Goal: Entertainment & Leisure: Consume media (video, audio)

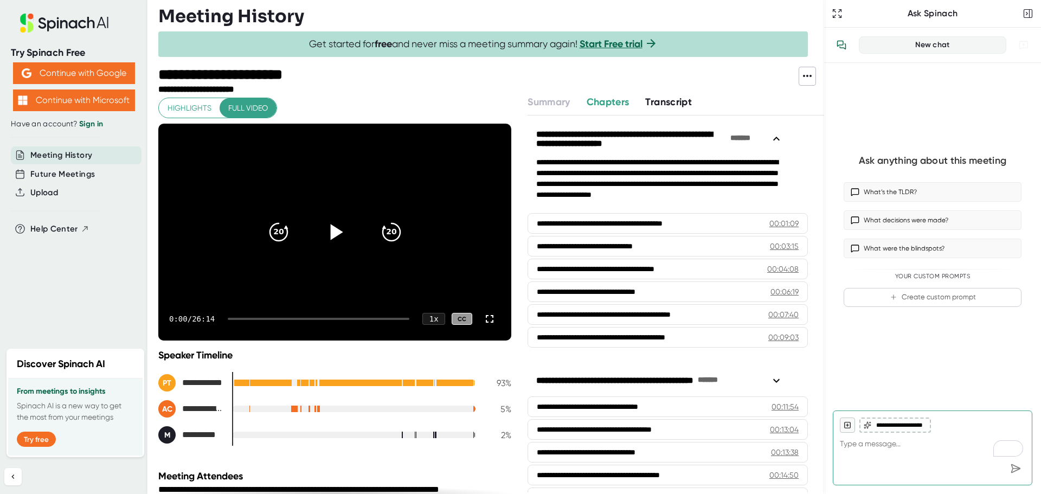
click at [330, 232] on icon at bounding box center [336, 232] width 12 height 16
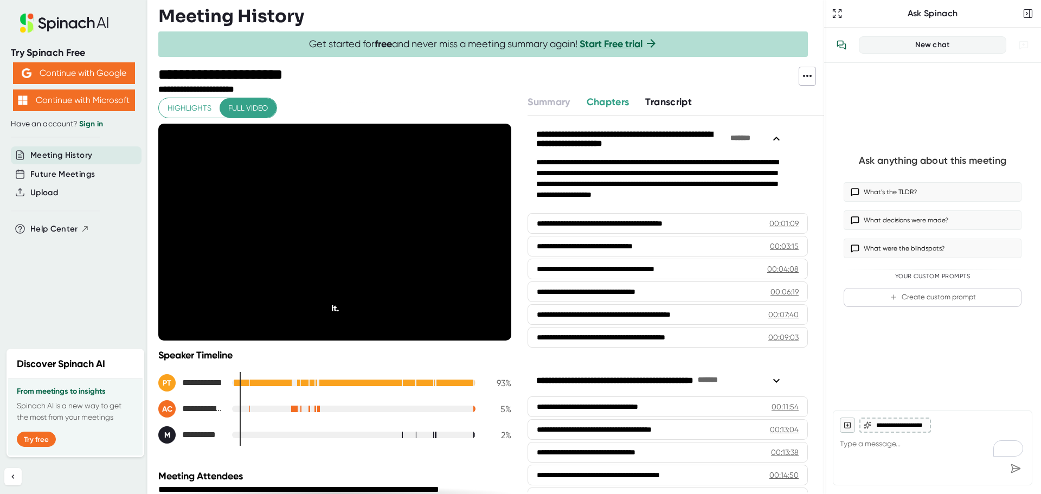
click at [201, 107] on span "Highlights" at bounding box center [190, 108] width 44 height 14
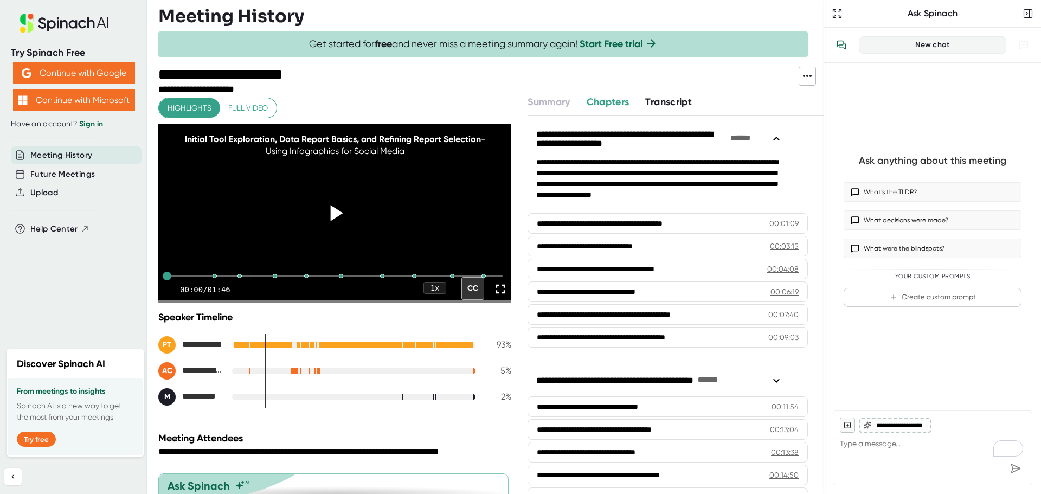
click at [330, 221] on icon at bounding box center [336, 213] width 12 height 16
click at [493, 297] on icon at bounding box center [500, 288] width 15 height 15
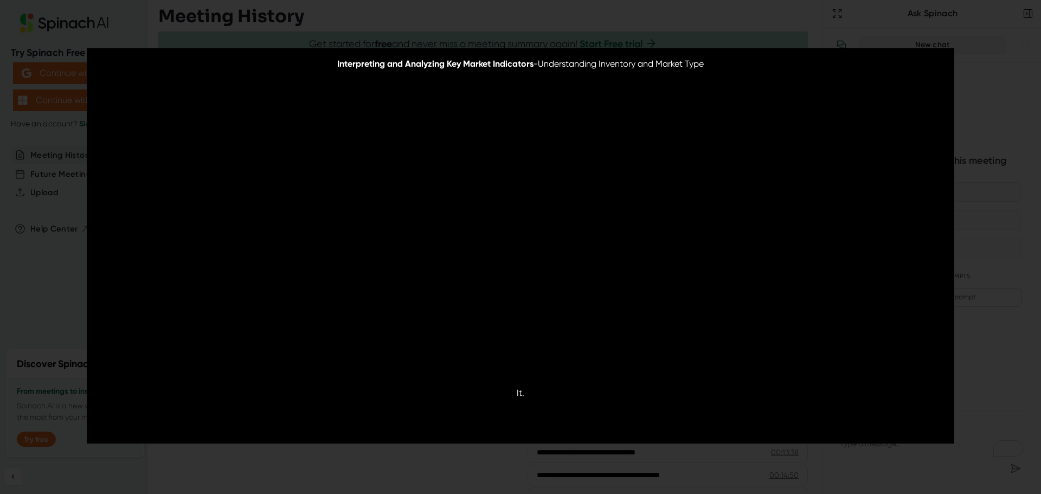
click at [992, 105] on div "Interpreting and Analyzing Key Market Indicators - Understanding Inventory and …" at bounding box center [520, 247] width 1041 height 494
click at [484, 241] on video at bounding box center [521, 245] width 868 height 395
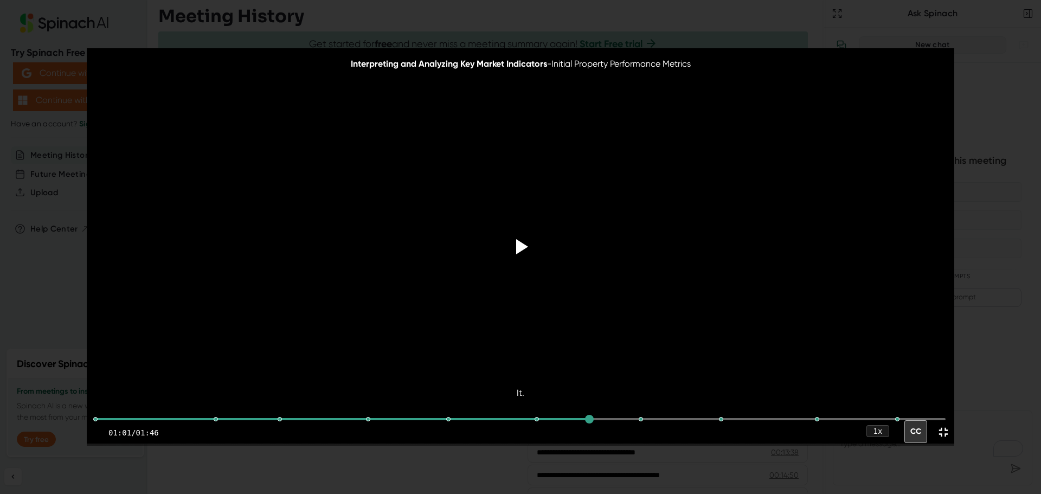
click at [924, 83] on video at bounding box center [521, 245] width 868 height 395
click at [101, 424] on div "00:03:30 - Using Infographics for Social Media" at bounding box center [520, 419] width 850 height 27
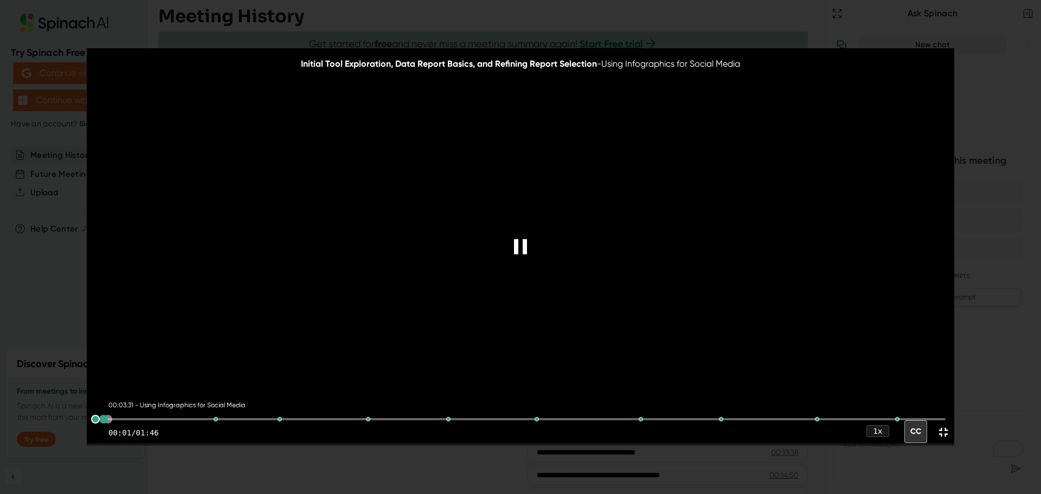
click at [108, 420] on div "00:03:31 - Using Infographics for Social Media" at bounding box center [520, 419] width 850 height 27
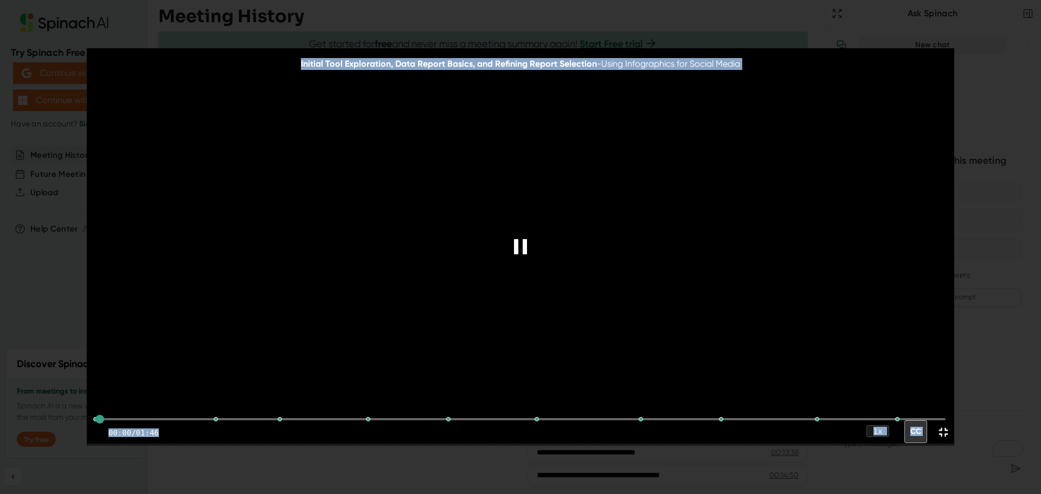
drag, startPoint x: 108, startPoint y: 420, endPoint x: 90, endPoint y: 420, distance: 17.9
click at [90, 420] on div "Initial Tool Exploration, Data Report Basics, and Refining Report Selection - U…" at bounding box center [521, 246] width 868 height 397
click at [940, 433] on icon at bounding box center [943, 432] width 15 height 15
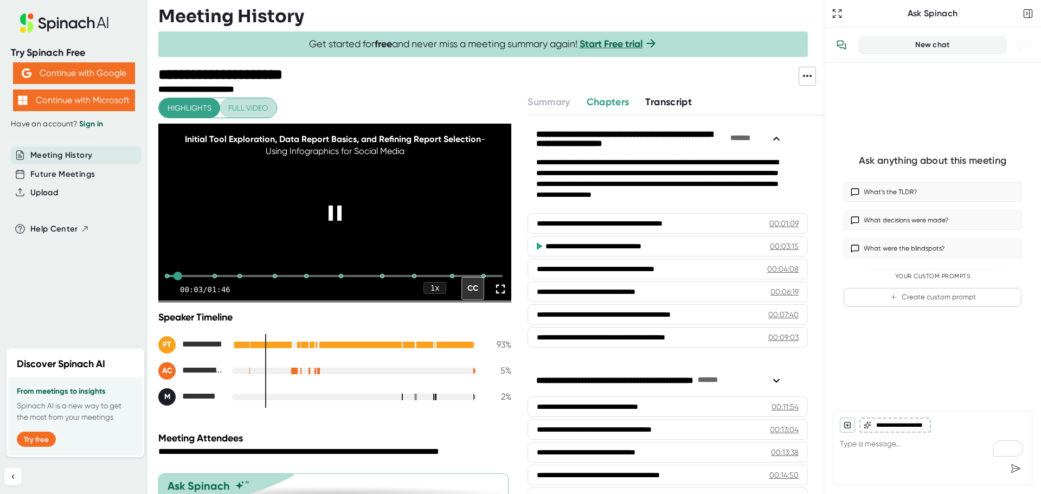
click at [267, 107] on span "Full video" at bounding box center [248, 108] width 40 height 14
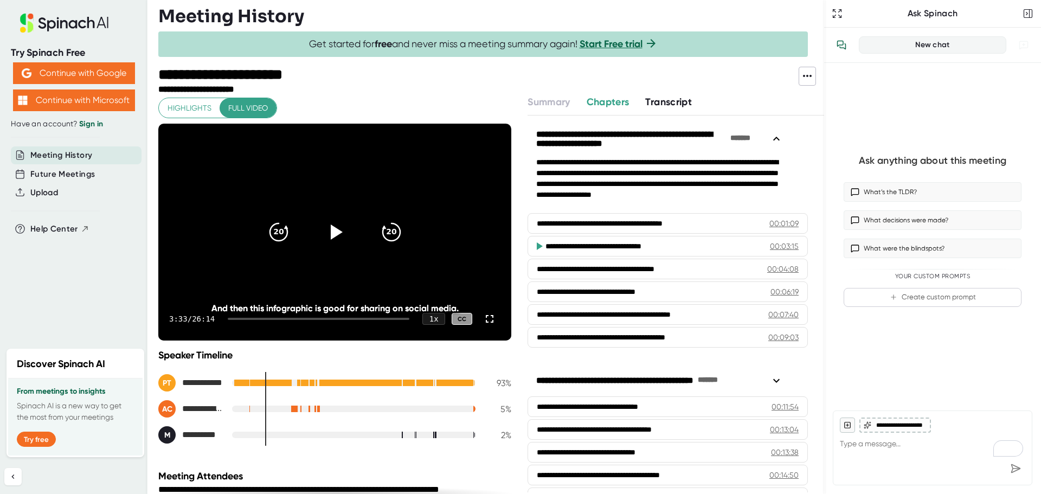
click at [232, 317] on div "3:33 / 26:14 1 x CC" at bounding box center [334, 318] width 353 height 43
click at [331, 229] on icon at bounding box center [336, 232] width 12 height 16
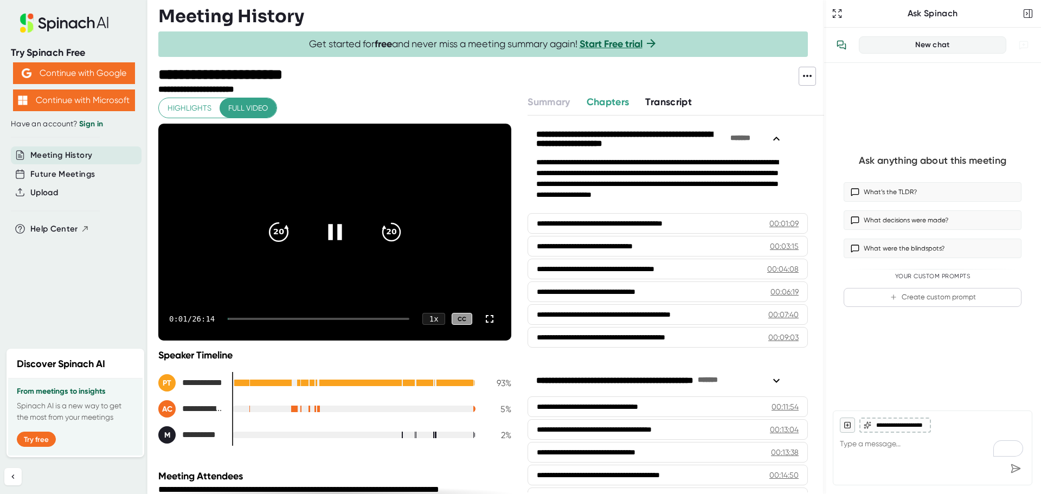
click at [281, 234] on icon "20" at bounding box center [278, 232] width 27 height 27
click at [390, 231] on icon "20" at bounding box center [390, 232] width 27 height 27
click at [389, 234] on icon "20" at bounding box center [390, 232] width 27 height 27
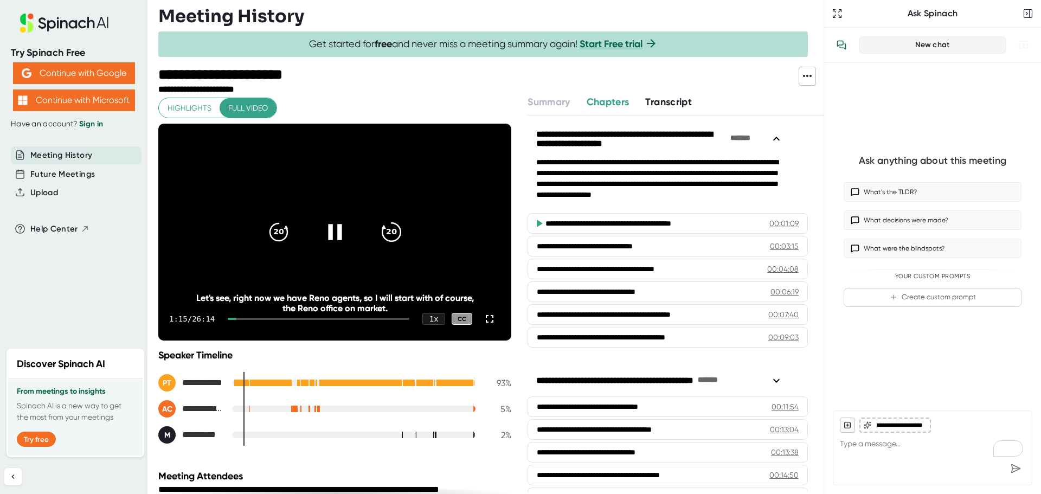
click at [392, 232] on icon "20" at bounding box center [390, 232] width 27 height 27
click at [336, 240] on icon at bounding box center [334, 232] width 27 height 27
click at [331, 232] on icon at bounding box center [336, 232] width 12 height 16
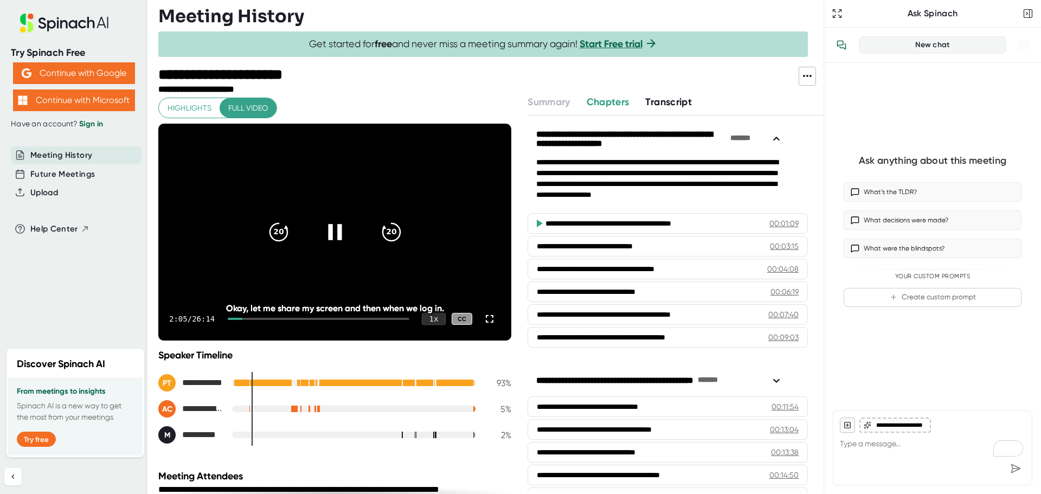
click at [431, 320] on div "1 x" at bounding box center [434, 319] width 24 height 12
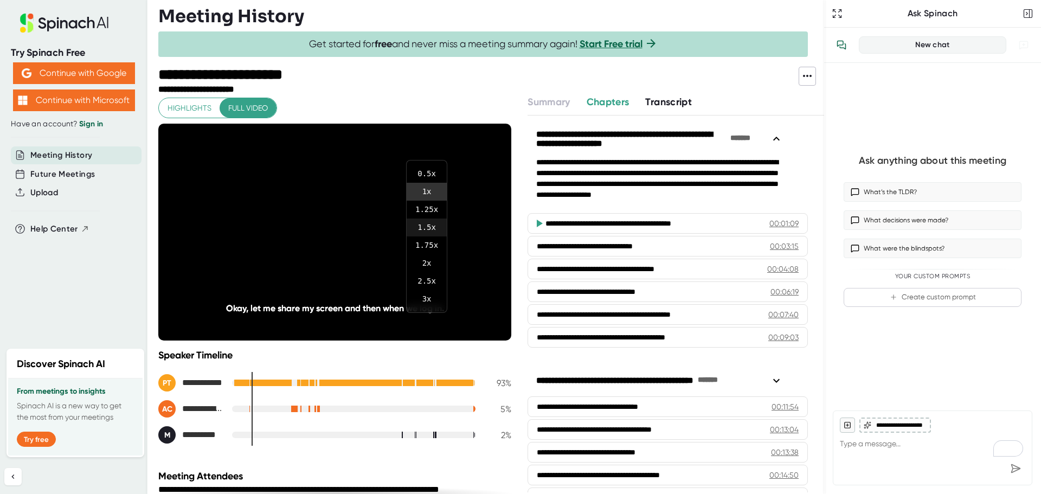
click at [426, 227] on li "1.5 x" at bounding box center [427, 228] width 40 height 18
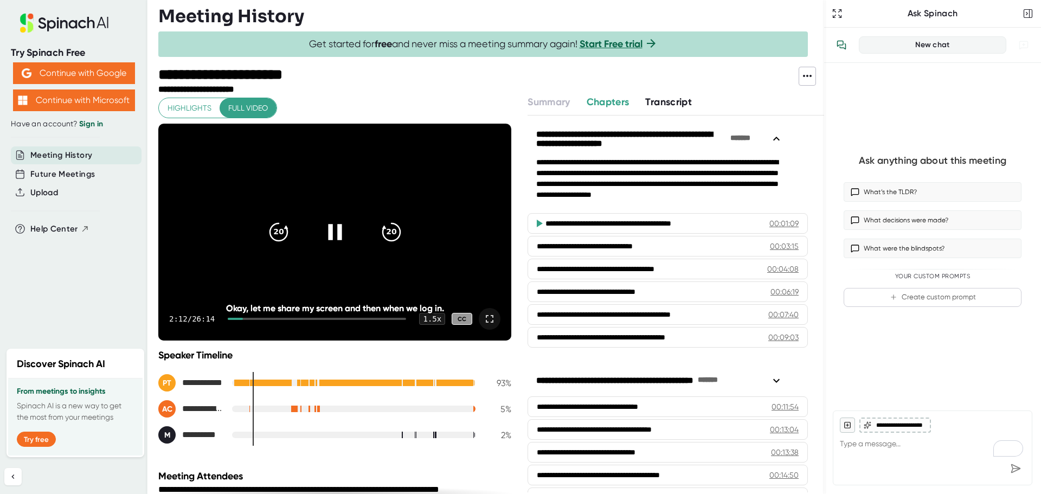
click at [483, 320] on icon at bounding box center [489, 318] width 13 height 13
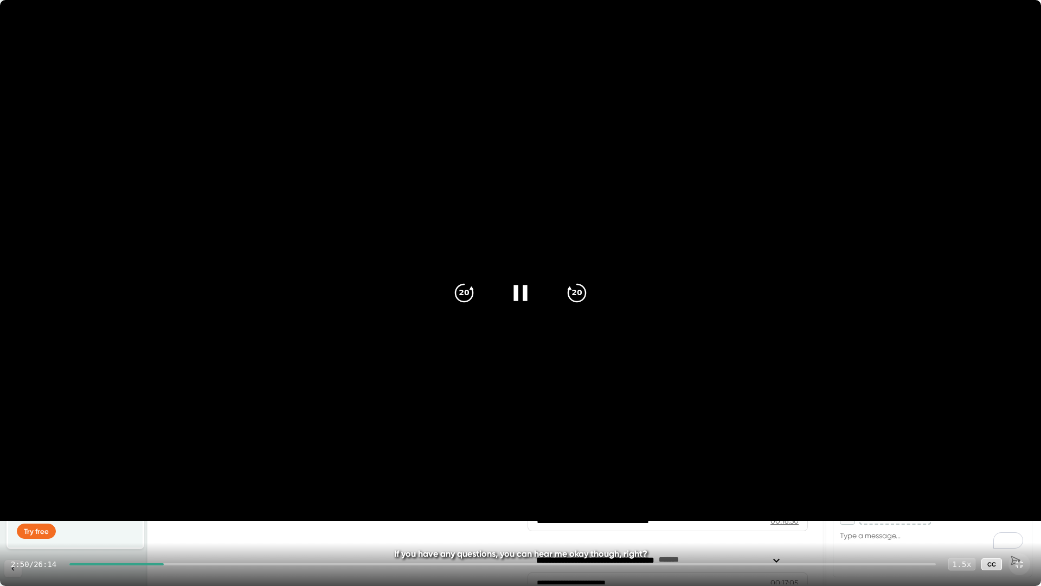
click at [960, 493] on div "1.5 x" at bounding box center [961, 563] width 27 height 12
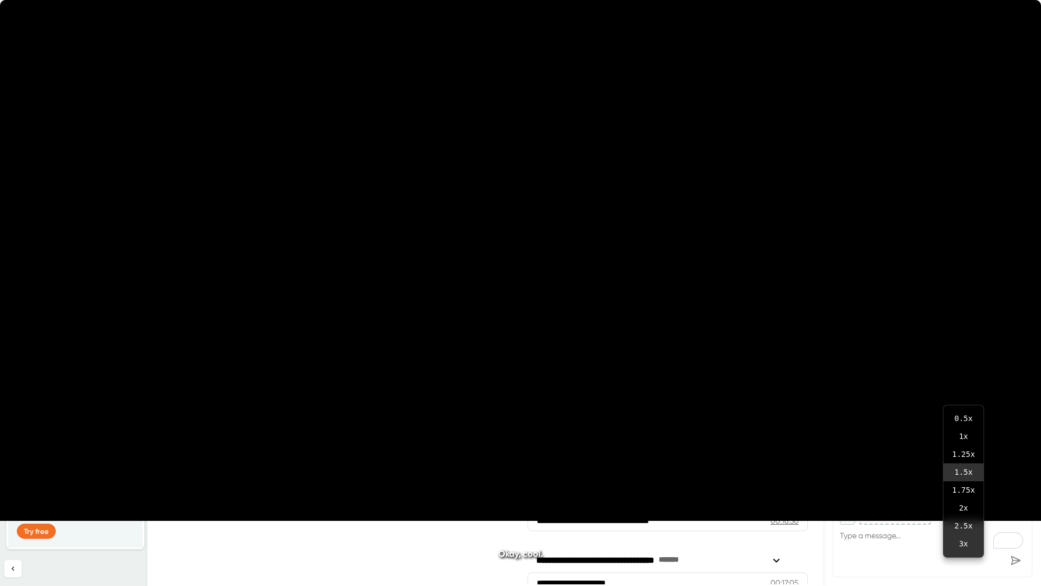
click at [967, 493] on div "1.5 x" at bounding box center [961, 563] width 27 height 12
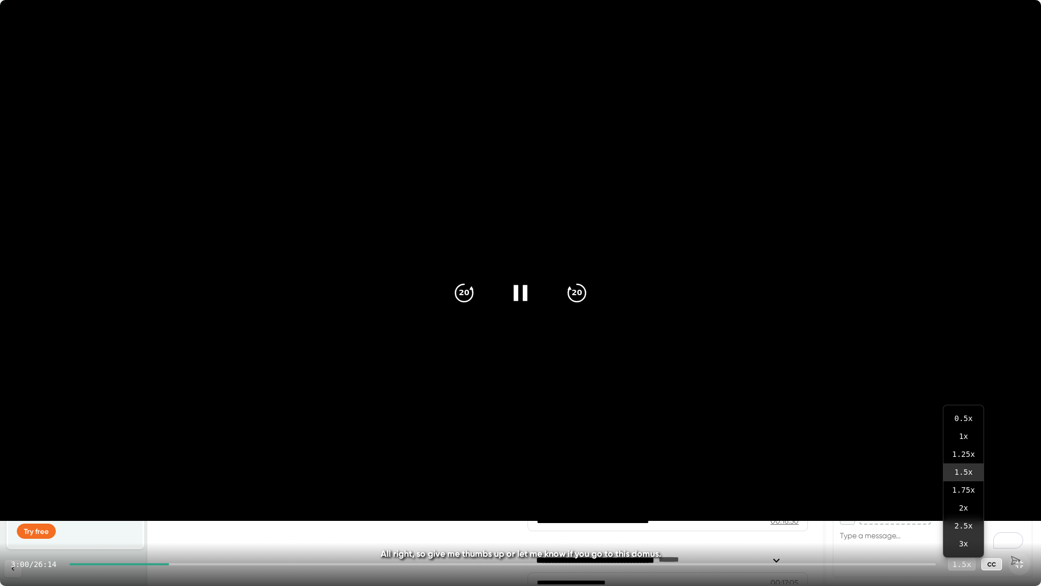
click at [966, 493] on div "1.5 x" at bounding box center [961, 563] width 27 height 12
click at [957, 493] on div "1.5 x" at bounding box center [961, 563] width 27 height 12
click at [1018, 493] on icon at bounding box center [1019, 563] width 13 height 13
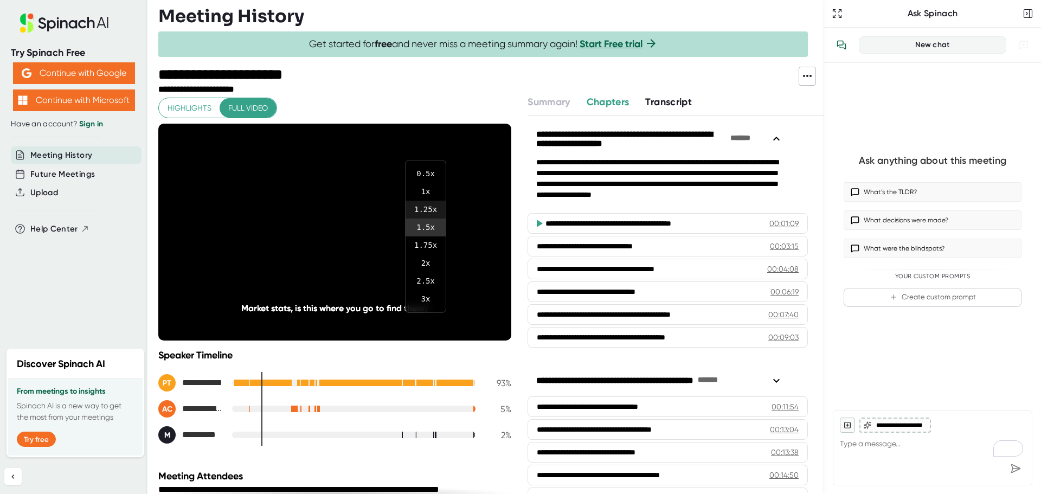
click at [431, 207] on li "1.25 x" at bounding box center [426, 210] width 40 height 18
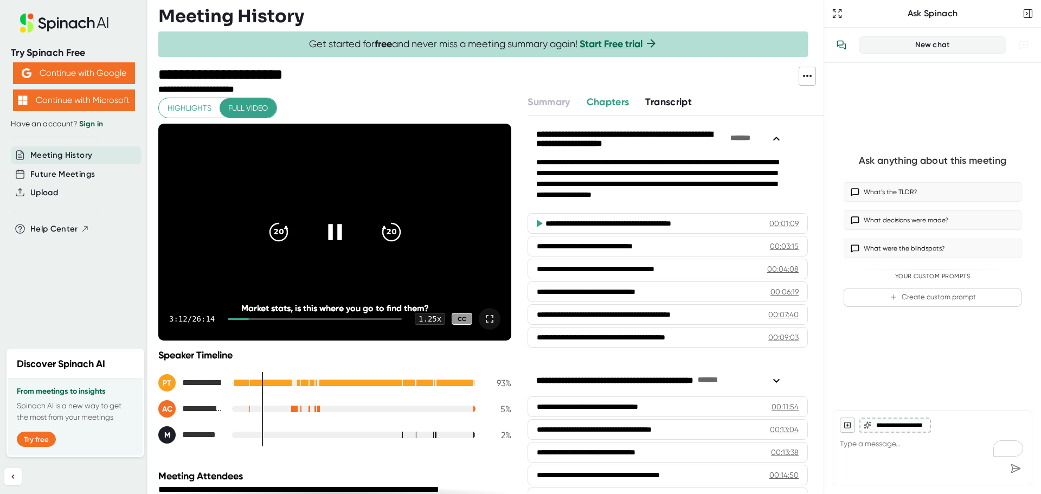
click at [486, 317] on icon at bounding box center [490, 319] width 8 height 8
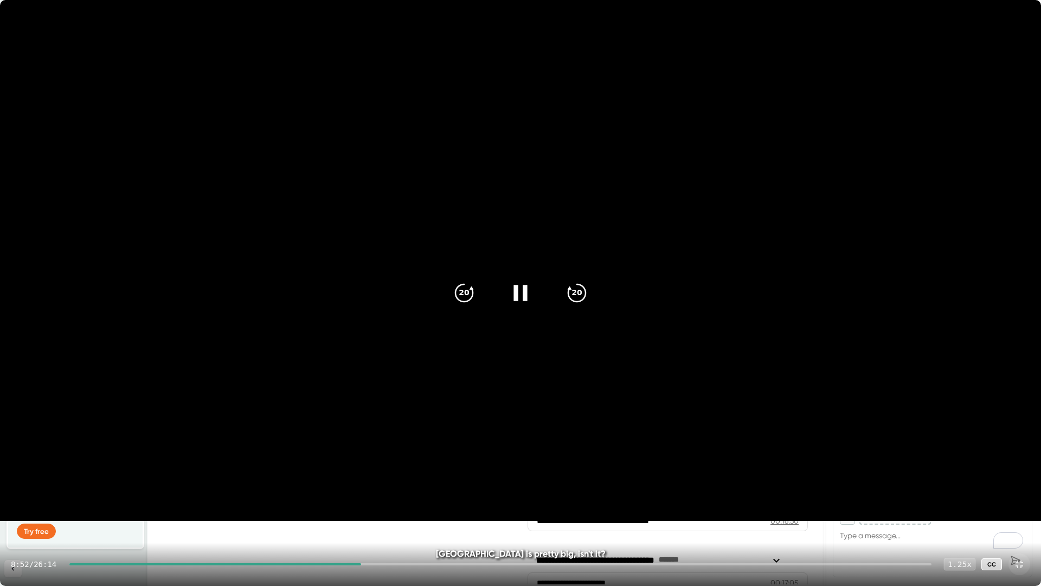
click at [964, 493] on div "1.25 x" at bounding box center [960, 563] width 32 height 12
click at [1024, 493] on icon at bounding box center [1019, 563] width 13 height 13
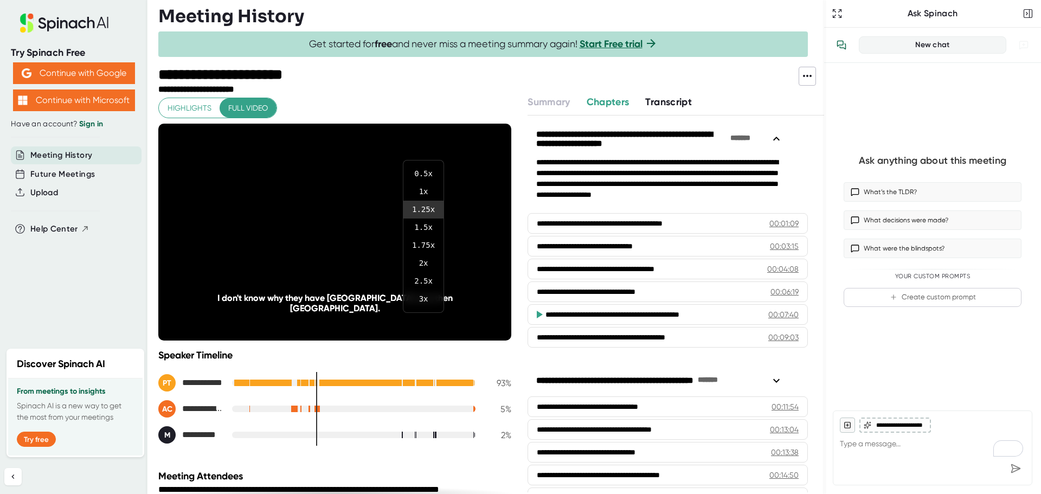
click at [378, 260] on div at bounding box center [520, 247] width 1041 height 494
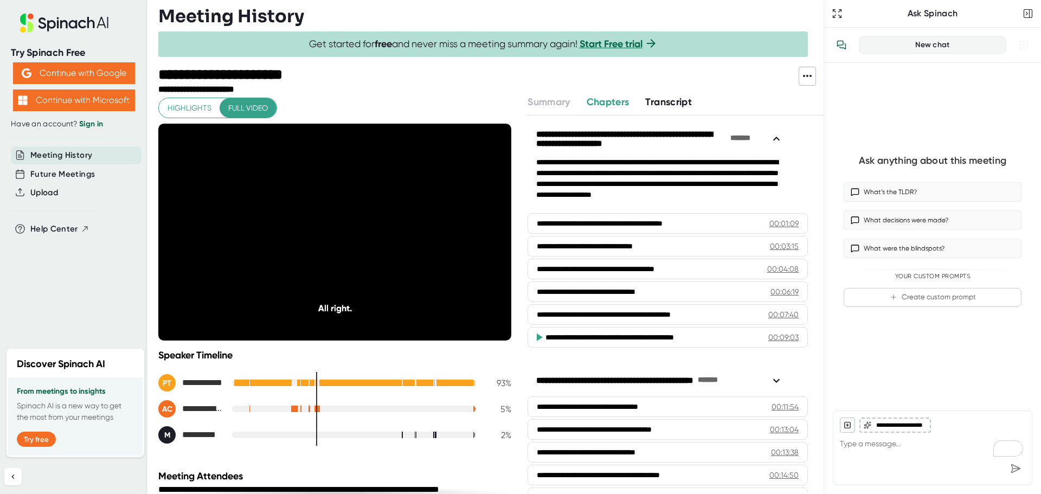
click at [378, 260] on video at bounding box center [334, 232] width 353 height 217
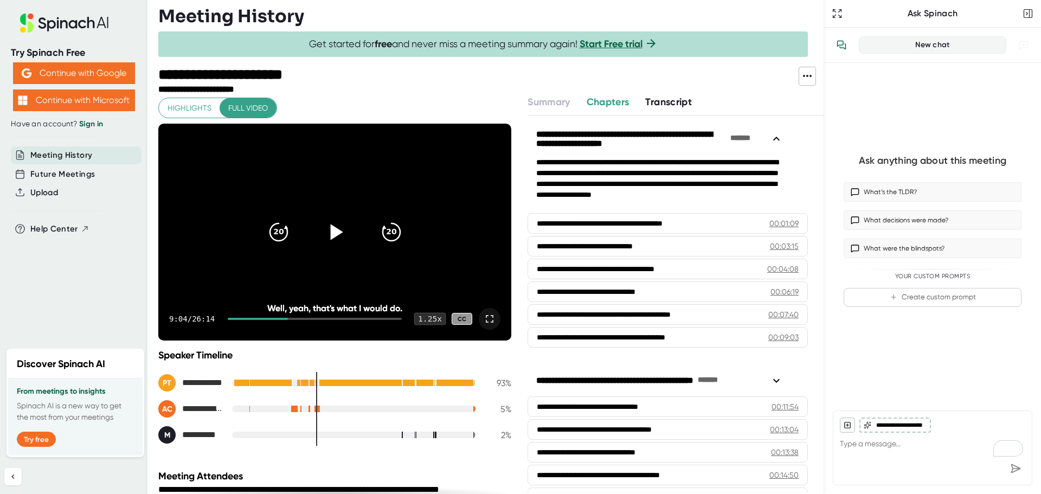
click at [418, 317] on div "1.25 x" at bounding box center [430, 319] width 32 height 12
click at [322, 222] on div at bounding box center [520, 247] width 1041 height 494
click at [336, 235] on icon at bounding box center [334, 232] width 27 height 27
click at [427, 318] on div "1.25 x" at bounding box center [430, 319] width 32 height 12
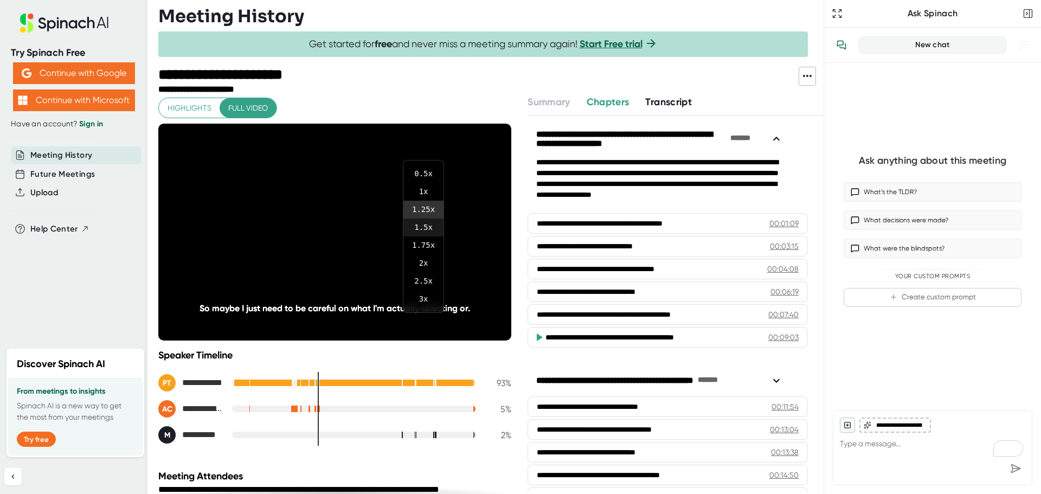
click at [428, 227] on li "1.5 x" at bounding box center [423, 228] width 40 height 18
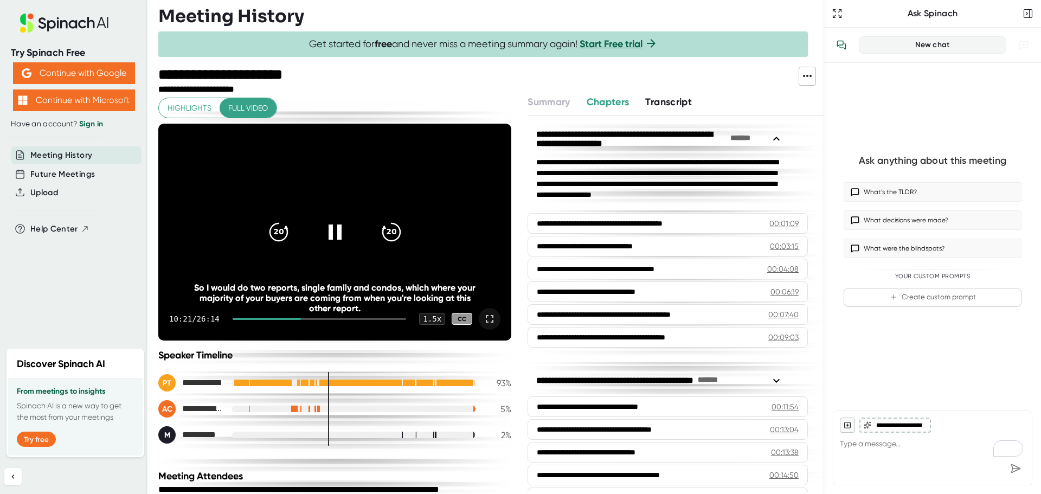
click at [483, 320] on icon at bounding box center [489, 318] width 13 height 13
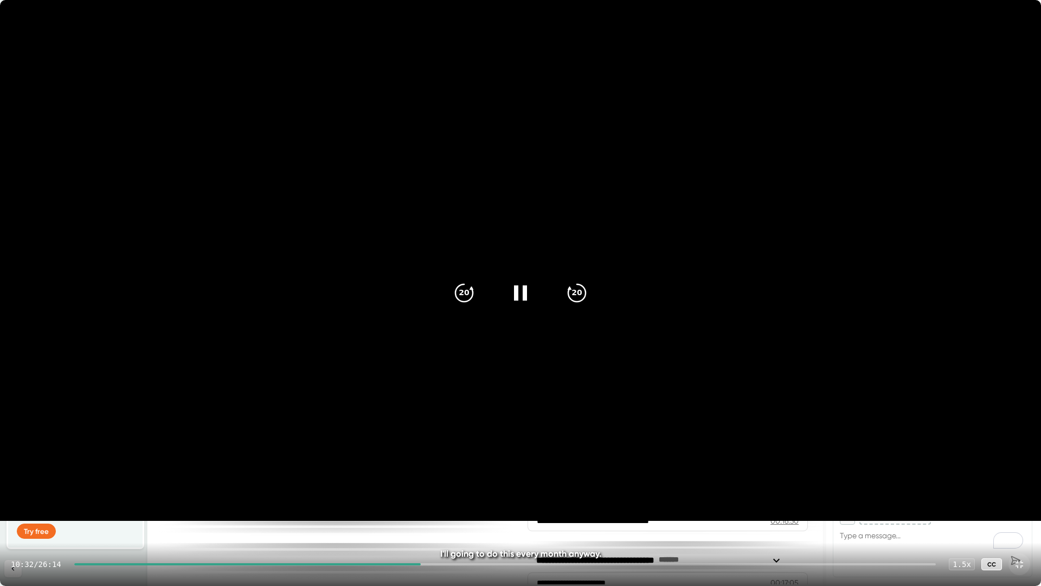
click at [1017, 493] on icon at bounding box center [1019, 563] width 13 height 13
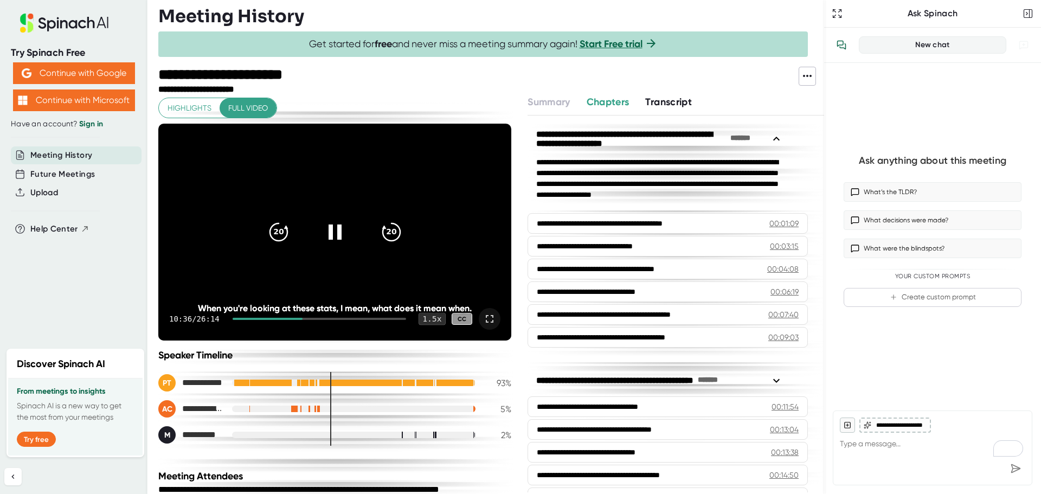
click at [423, 318] on div "1.5 x" at bounding box center [432, 319] width 27 height 12
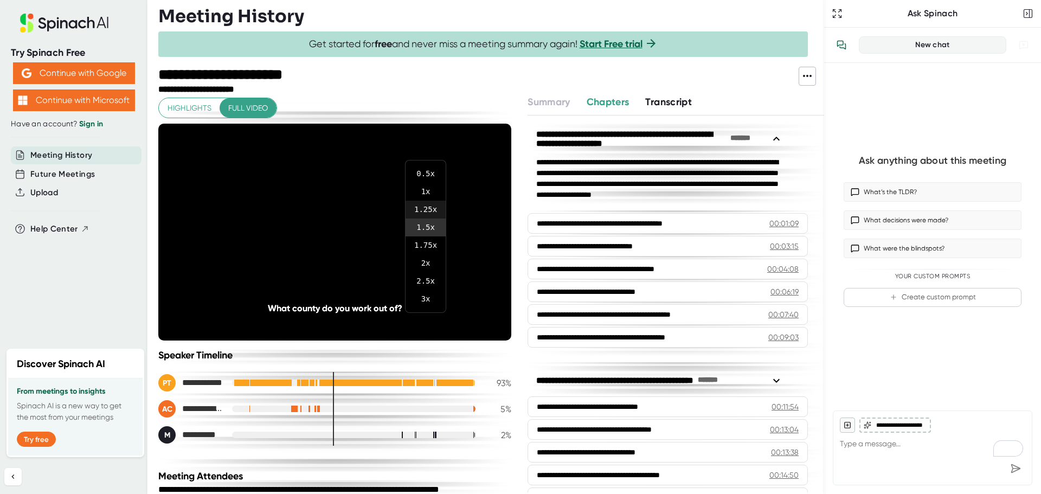
click at [428, 212] on li "1.25 x" at bounding box center [426, 210] width 40 height 18
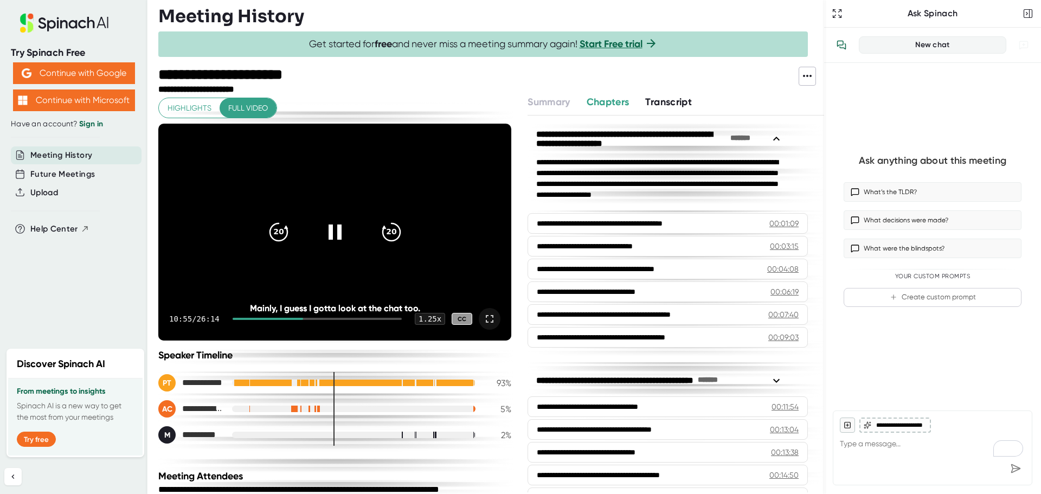
click at [483, 319] on icon at bounding box center [489, 318] width 13 height 13
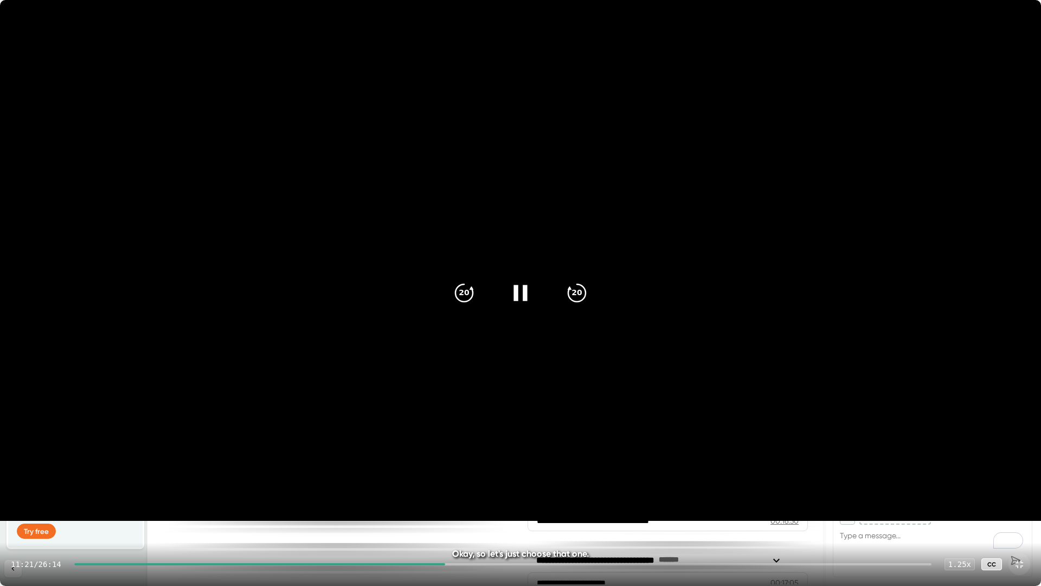
click at [519, 301] on icon at bounding box center [520, 292] width 27 height 27
